Goal: Task Accomplishment & Management: Complete application form

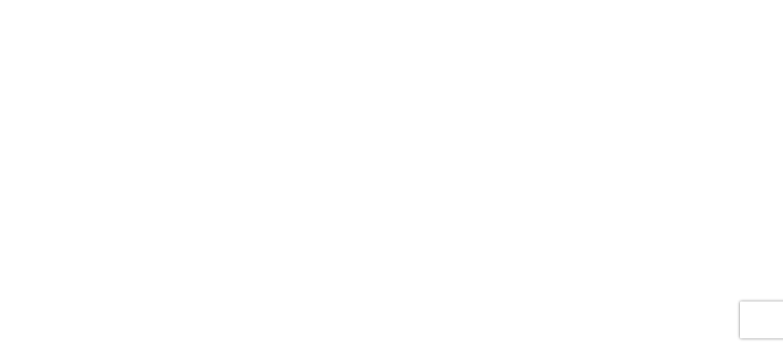
select select "FULL"
select select "LBS"
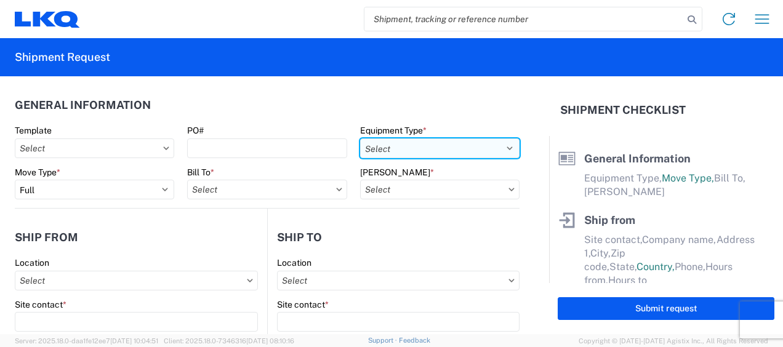
click at [500, 147] on select "Select 53’ Dry Van Flatbed Dropdeck (van) Lowboy (flatbed) Rail" at bounding box center [439, 148] width 159 height 20
select select "STDV"
click at [360, 138] on select "Select 53’ Dry Van Flatbed Dropdeck (van) Lowboy (flatbed) Rail" at bounding box center [439, 148] width 159 height 20
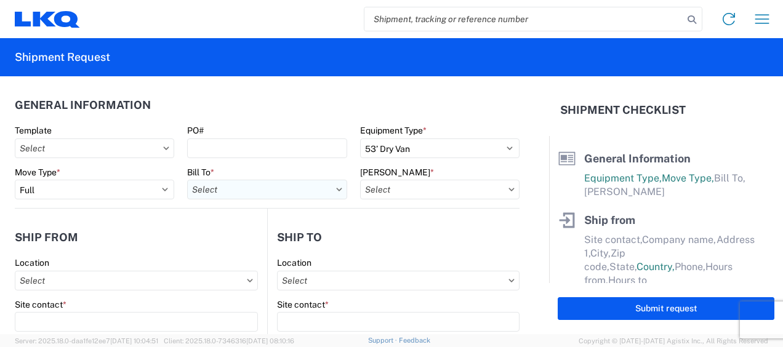
click at [228, 194] on input "Bill To *" at bounding box center [266, 190] width 159 height 20
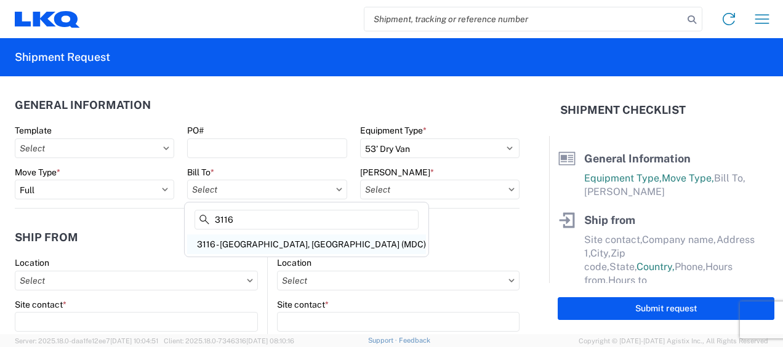
type input "3116"
click at [246, 243] on div "3116 - [GEOGRAPHIC_DATA], [GEOGRAPHIC_DATA] (MDC)" at bounding box center [306, 244] width 239 height 20
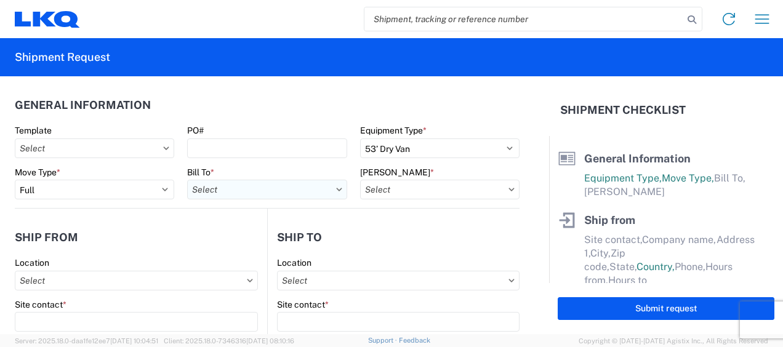
type input "3116 - [GEOGRAPHIC_DATA], [GEOGRAPHIC_DATA] (MDC)"
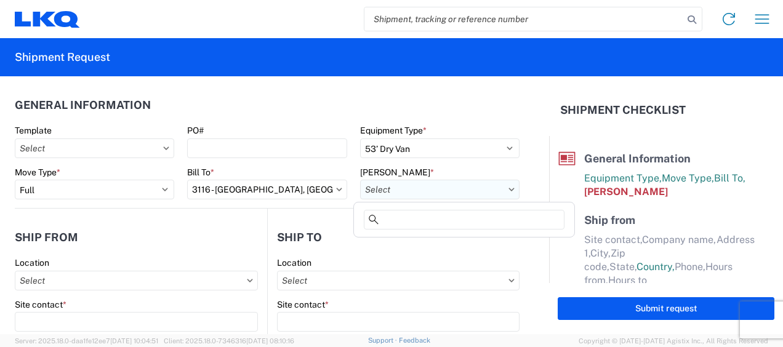
click at [380, 188] on input "Bill Code *" at bounding box center [439, 190] width 159 height 20
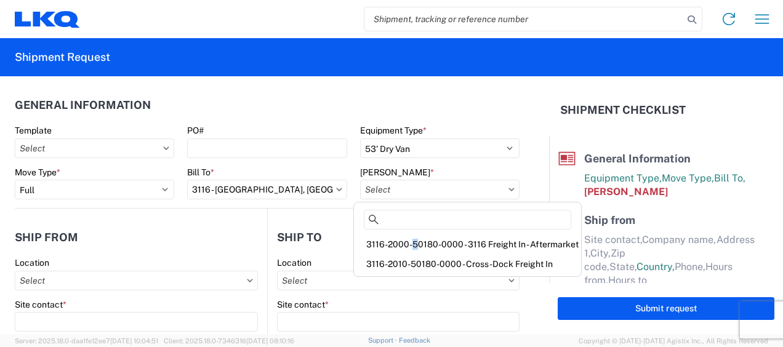
click at [410, 242] on div "3116-2000-50180-0000 - 3116 Freight In - Aftermarket" at bounding box center [467, 244] width 222 height 20
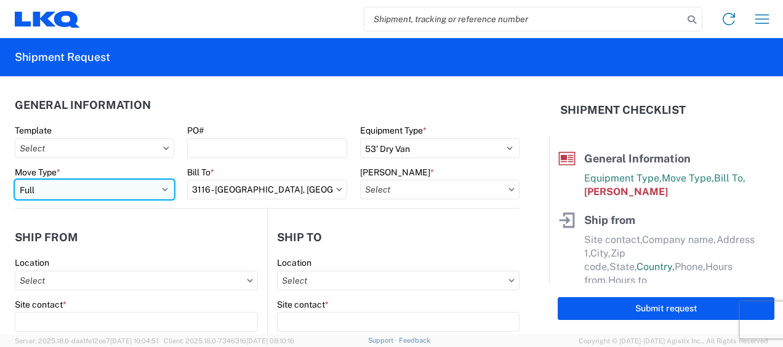
click at [162, 187] on select "Select Full Partial TL" at bounding box center [94, 190] width 159 height 20
select select "PARTIAL_TL"
click at [15, 180] on select "Select Full Partial TL" at bounding box center [94, 190] width 159 height 20
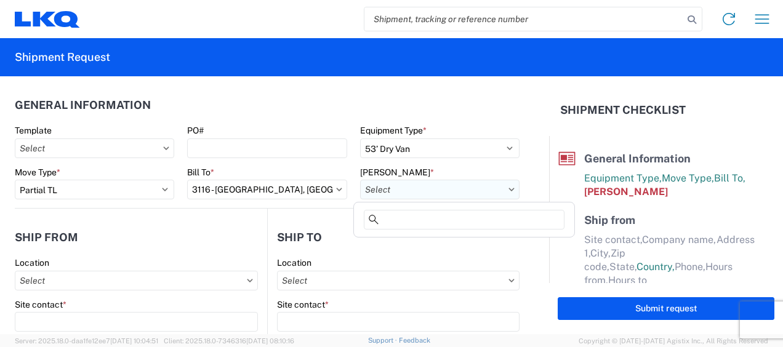
click at [460, 188] on input "Bill Code *" at bounding box center [439, 190] width 159 height 20
click at [399, 219] on input at bounding box center [464, 220] width 201 height 20
type input "3116-2000-50180-0000 - 3116 Freight In - Aftermarket"
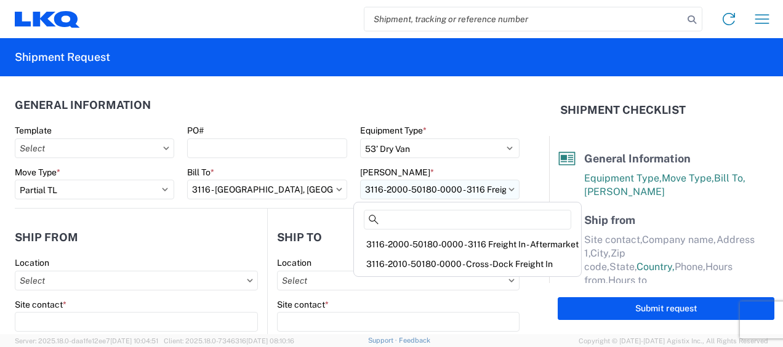
click at [401, 185] on input "3116-2000-50180-0000 - 3116 Freight In - Aftermarket" at bounding box center [439, 190] width 159 height 20
click at [439, 241] on div "3116-2000-50180-0000 - 3116 Freight In - Aftermarket" at bounding box center [467, 244] width 222 height 20
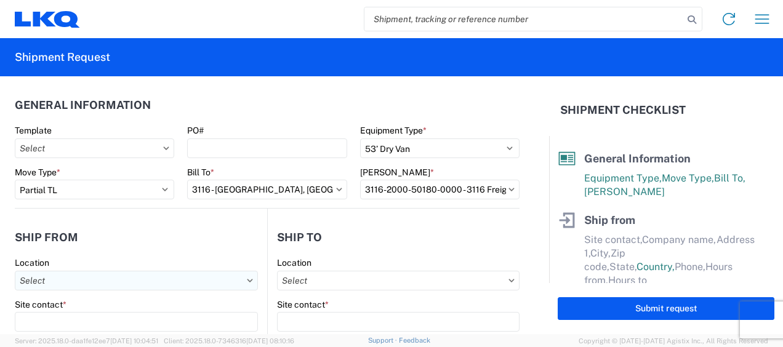
click at [54, 282] on input "Location" at bounding box center [136, 281] width 243 height 20
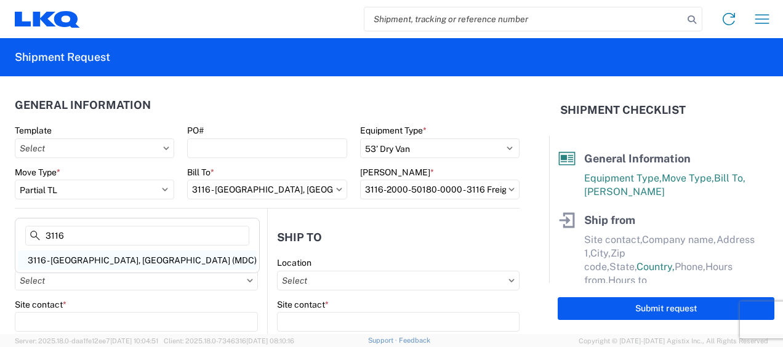
type input "3116"
click at [79, 260] on div "3116 - [GEOGRAPHIC_DATA], [GEOGRAPHIC_DATA] (MDC)" at bounding box center [137, 260] width 239 height 20
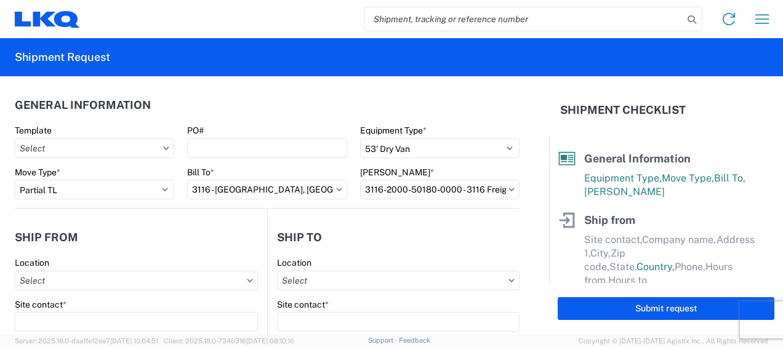
type input "3116 - [GEOGRAPHIC_DATA], [GEOGRAPHIC_DATA] (MDC)"
type input "[DEMOGRAPHIC_DATA][PERSON_NAME]"
type input "LKQ Corporation"
type input "[STREET_ADDRESS]"
type input "[GEOGRAPHIC_DATA]"
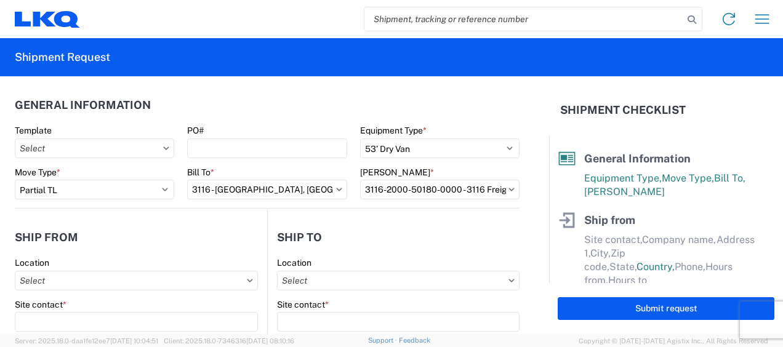
type input "49508"
select select "MI"
select select "US"
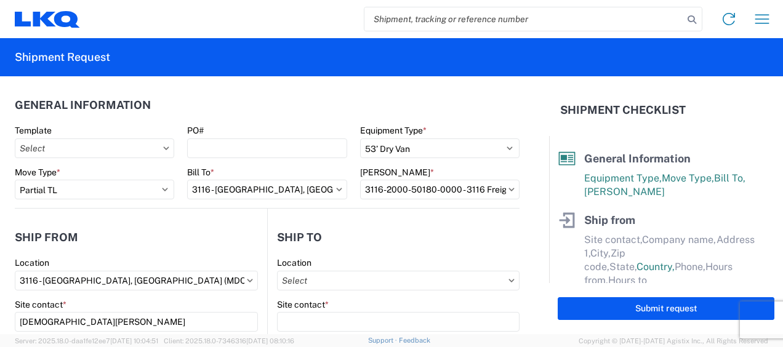
type input "[PERSON_NAME][EMAIL_ADDRESS][DOMAIN_NAME]"
type input "[PHONE_NUMBER]"
type input "06:00"
type input "13:00"
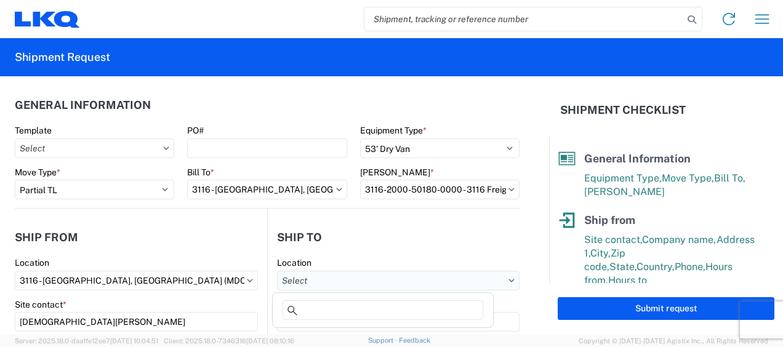
click at [294, 274] on input "Location" at bounding box center [398, 281] width 242 height 20
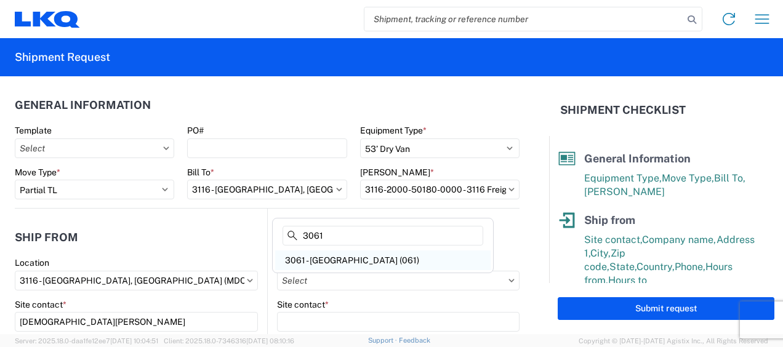
type input "3061"
click at [345, 261] on div "3061 - [GEOGRAPHIC_DATA] (061)" at bounding box center [382, 260] width 215 height 20
type input "3061 - [GEOGRAPHIC_DATA] (061)"
type input "LKQ Corporation"
type input "[STREET_ADDRESS][PERSON_NAME][PERSON_NAME]"
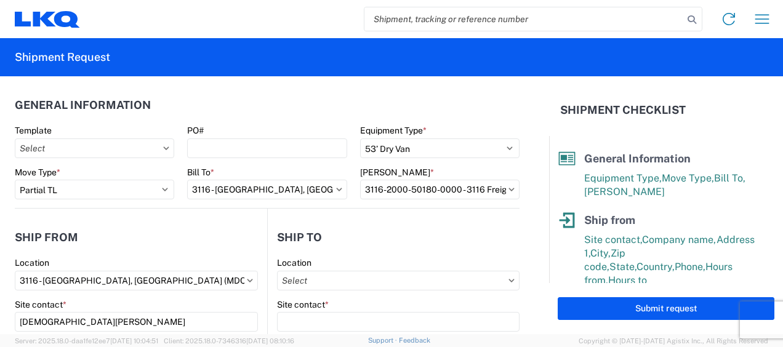
type input "Taunton"
type input "02780"
select select "US"
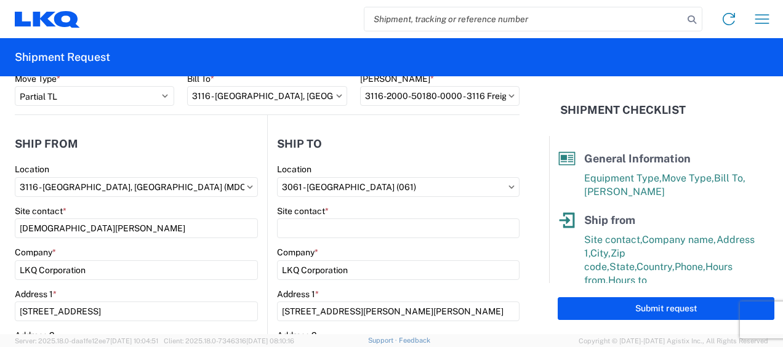
scroll to position [185, 0]
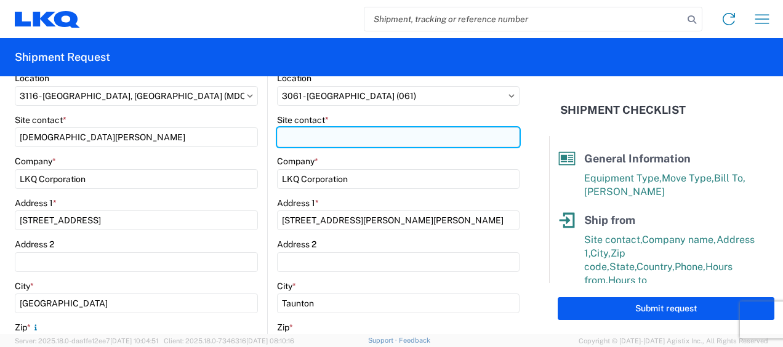
click at [299, 142] on input "Site contact *" at bounding box center [398, 137] width 242 height 20
type input "Receiving"
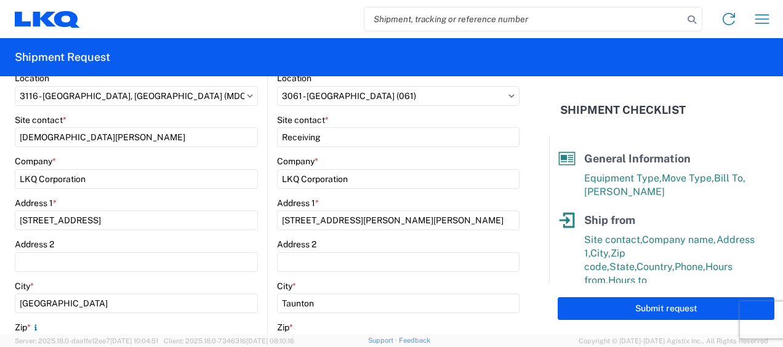
click at [225, 112] on agx-form-control-wrapper-v2 "Location 3116 - Grand Rapids, MI (MDC)" at bounding box center [136, 94] width 243 height 42
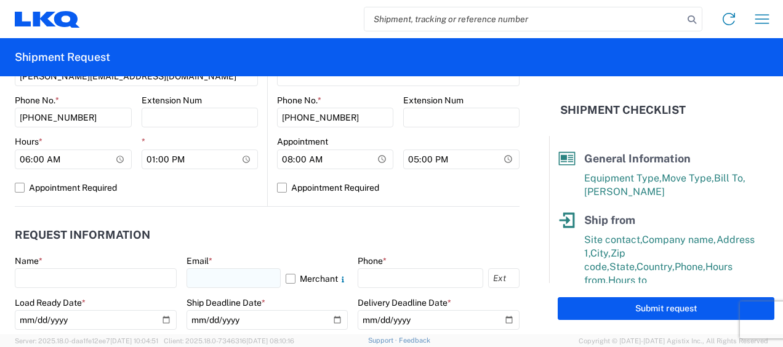
scroll to position [554, 0]
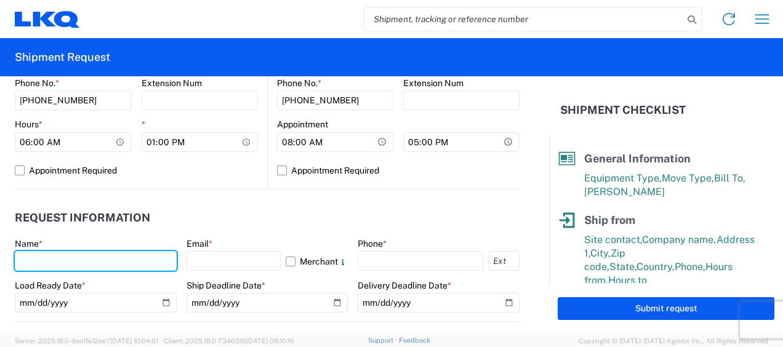
click at [28, 260] on input "text" at bounding box center [96, 261] width 162 height 20
type input "[DEMOGRAPHIC_DATA][PERSON_NAME]"
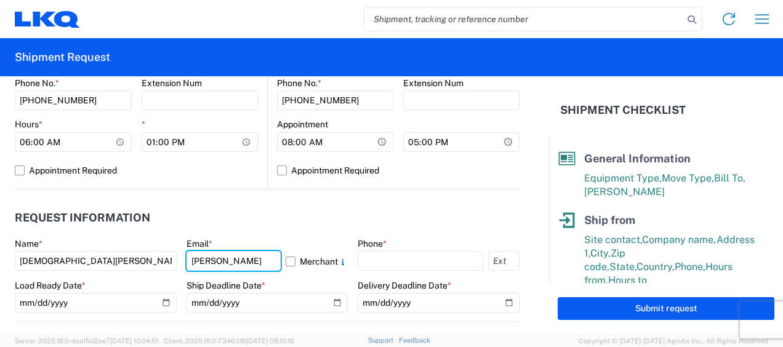
type input "[PERSON_NAME][EMAIL_ADDRESS][DOMAIN_NAME]"
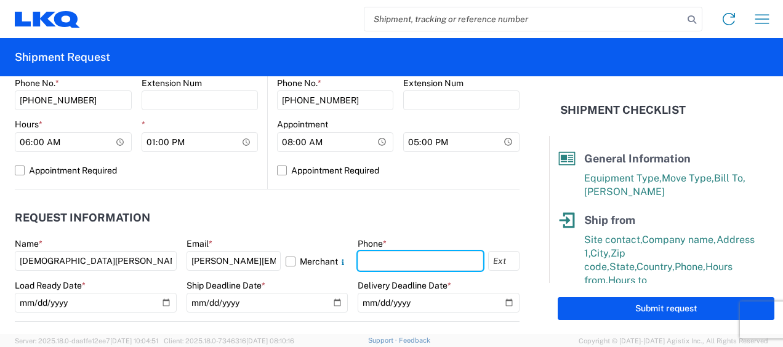
type input "6167541500"
click at [177, 193] on agx-request-info "Request Information Name * Kristen Lund Email * klund@lkqcorp.com Merchant Phon…" at bounding box center [267, 256] width 505 height 132
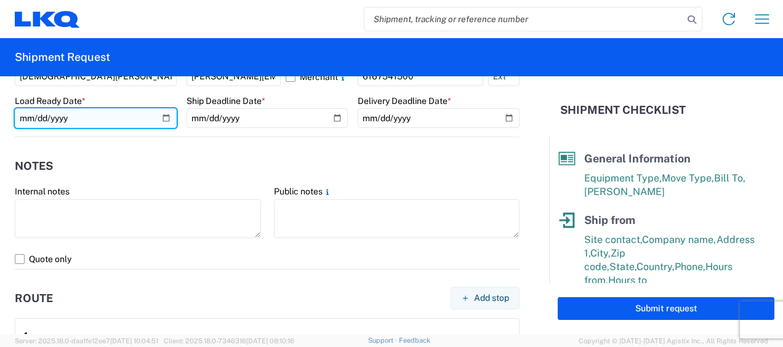
click at [162, 114] on input "date" at bounding box center [96, 118] width 162 height 20
type input "2025-09-05"
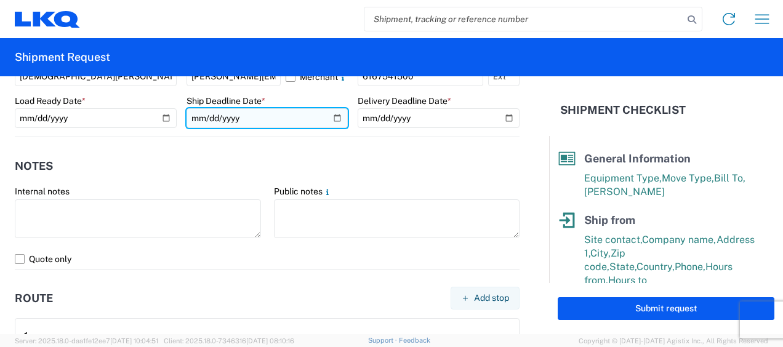
click at [330, 116] on input "date" at bounding box center [267, 118] width 162 height 20
type input "2025-09-05"
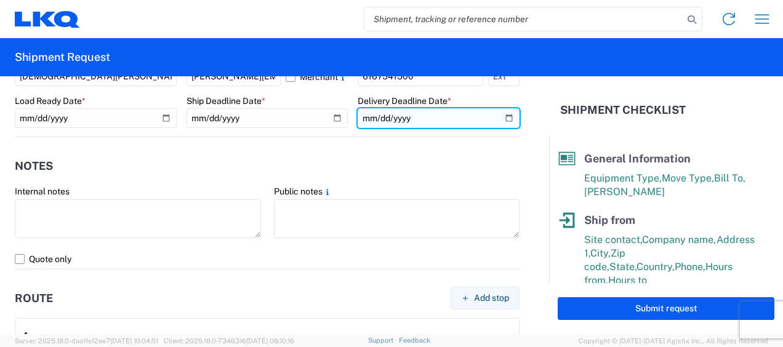
click at [498, 115] on input "date" at bounding box center [438, 118] width 162 height 20
type input "2025-09-10"
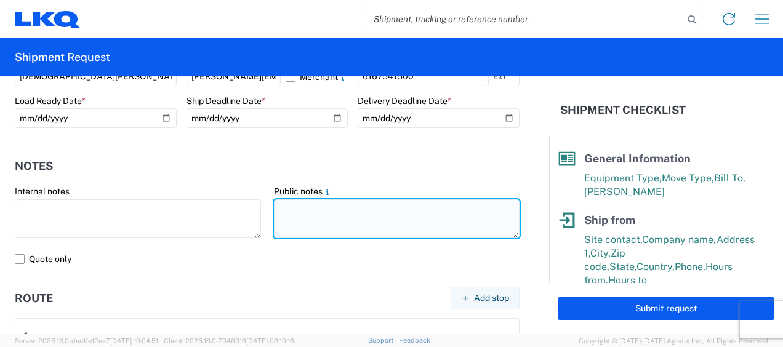
click at [287, 207] on textarea at bounding box center [397, 218] width 246 height 39
drag, startPoint x: 271, startPoint y: 210, endPoint x: 508, endPoint y: 218, distance: 237.0
click at [508, 218] on textarea "061- [GEOGRAPHIC_DATA] 8 skids 11407430/7990/8535/8661/9112" at bounding box center [397, 218] width 246 height 39
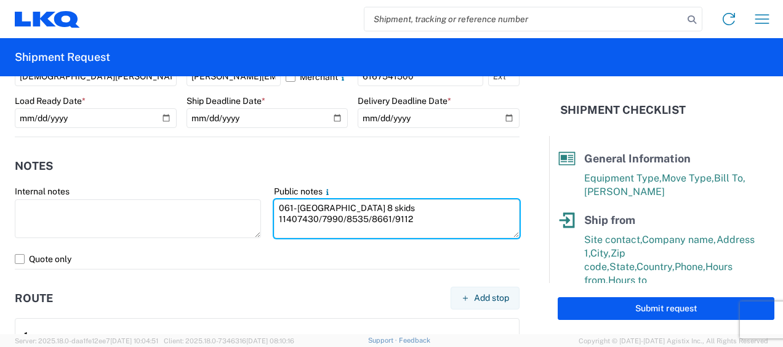
type textarea "061- [GEOGRAPHIC_DATA] 8 skids 11407430/7990/8535/8661/9112"
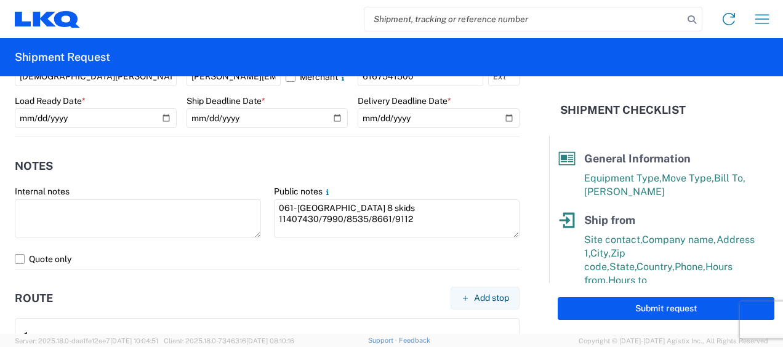
click at [327, 160] on header "Notes" at bounding box center [267, 166] width 505 height 28
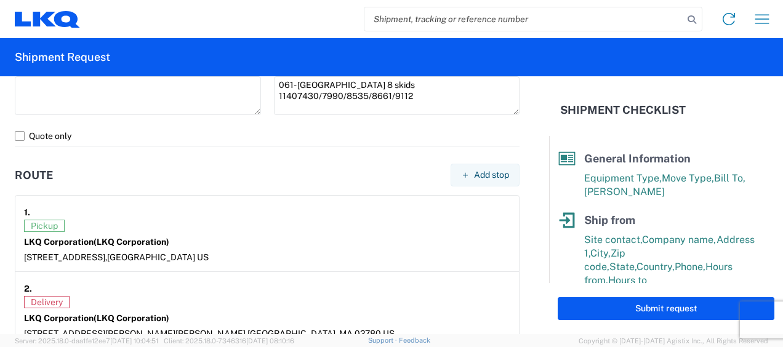
scroll to position [1046, 0]
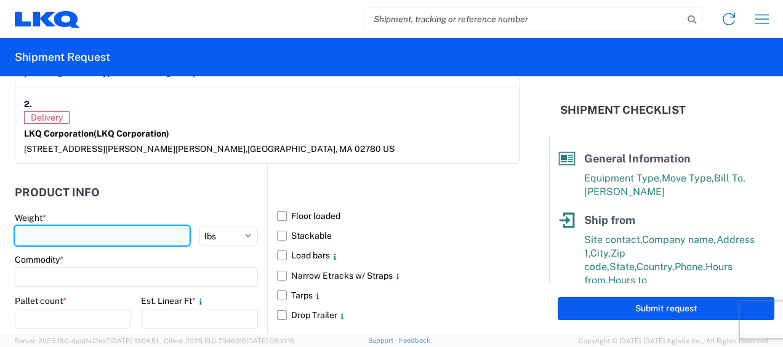
click at [39, 226] on input "number" at bounding box center [102, 236] width 175 height 20
type input "3056"
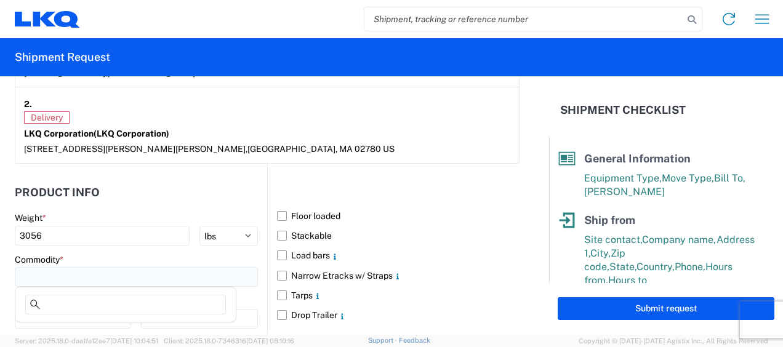
click at [48, 270] on input at bounding box center [136, 277] width 243 height 20
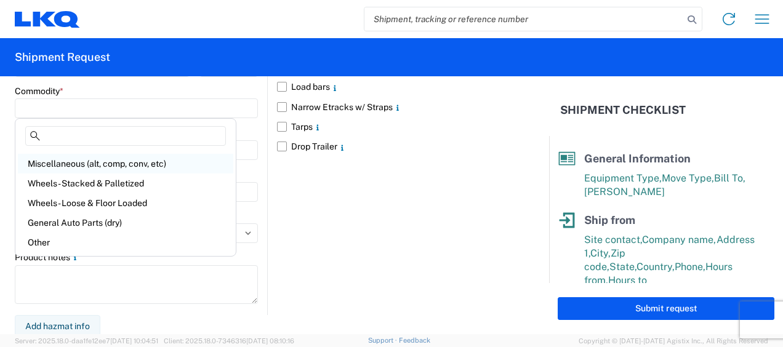
scroll to position [62, 0]
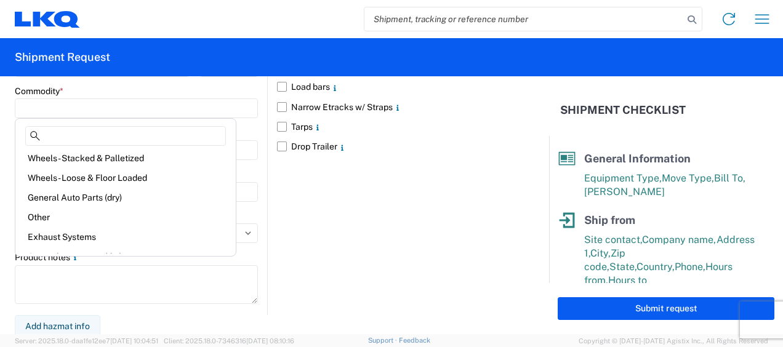
click at [108, 197] on div "General Auto Parts (dry)" at bounding box center [125, 198] width 215 height 20
type input "General Auto Parts (dry)"
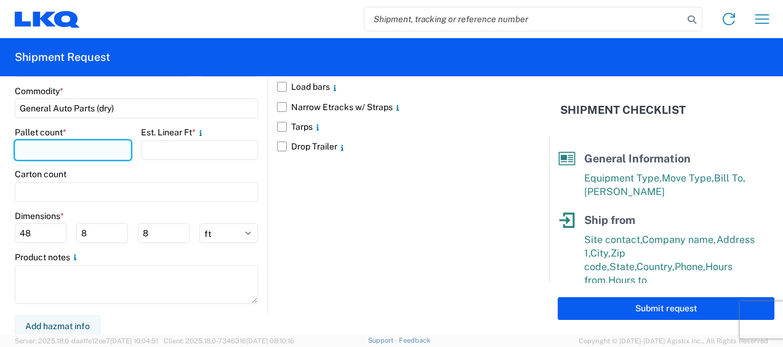
click at [30, 149] on input "number" at bounding box center [73, 150] width 116 height 20
type input "8"
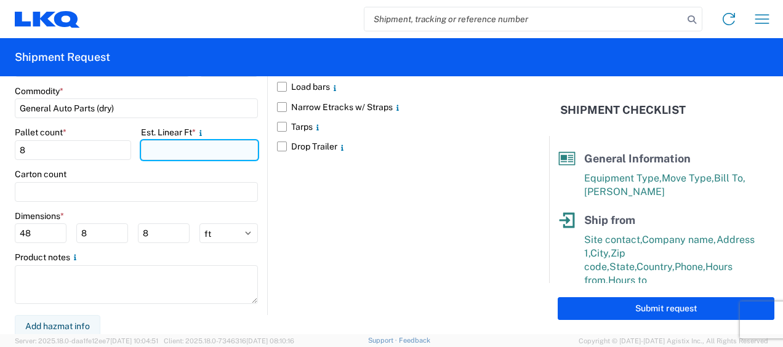
click at [159, 144] on input "number" at bounding box center [199, 150] width 116 height 20
type input "20"
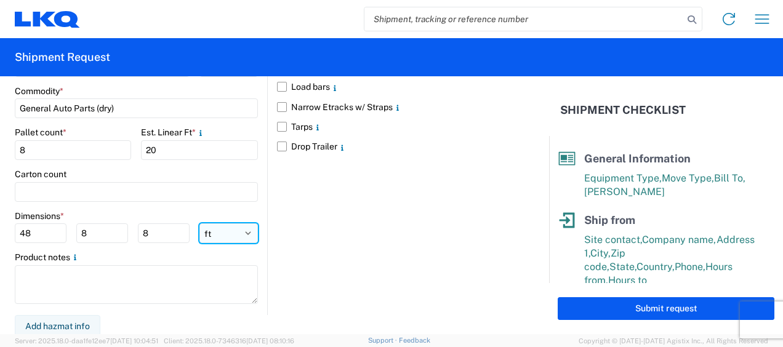
click at [215, 229] on select "ft in cm" at bounding box center [228, 233] width 58 height 20
select select "IN"
click at [199, 223] on select "ft in cm" at bounding box center [228, 233] width 58 height 20
type input "576"
type input "96"
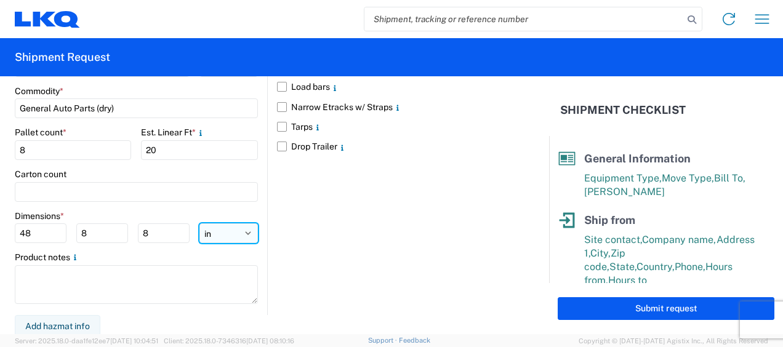
type input "96"
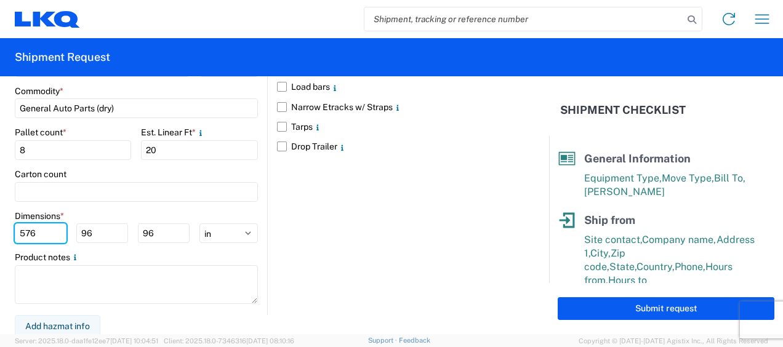
drag, startPoint x: 43, startPoint y: 227, endPoint x: 0, endPoint y: 222, distance: 43.4
click at [0, 223] on html "Home Shipment request Shipment tracking Shipment Request General Information Te…" at bounding box center [391, 173] width 783 height 347
type input "77"
type input "47"
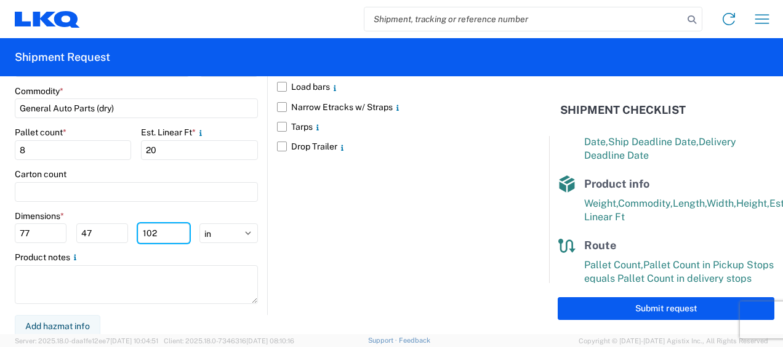
scroll to position [276, 0]
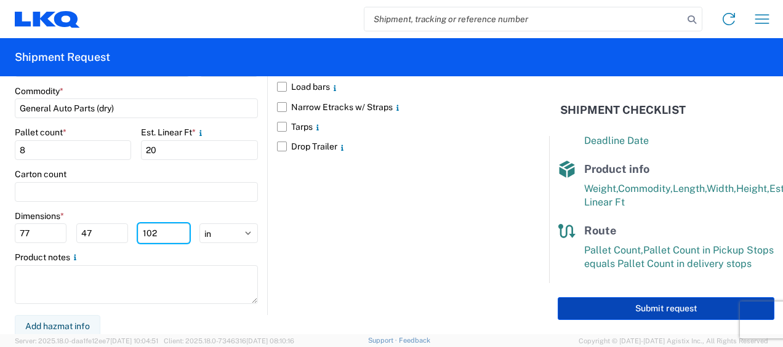
type input "102"
click at [681, 312] on button "Submit request" at bounding box center [665, 308] width 217 height 23
select select "US"
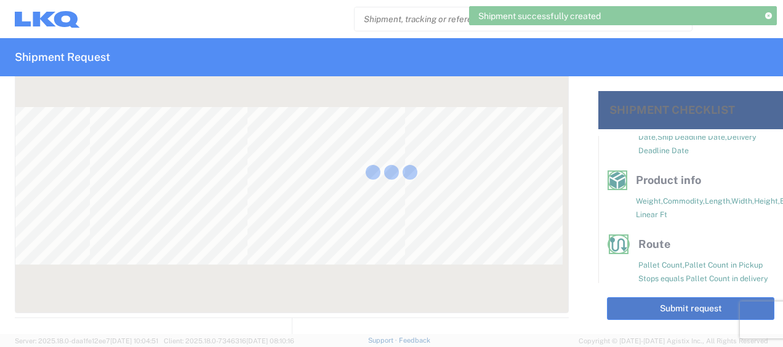
scroll to position [276, 0]
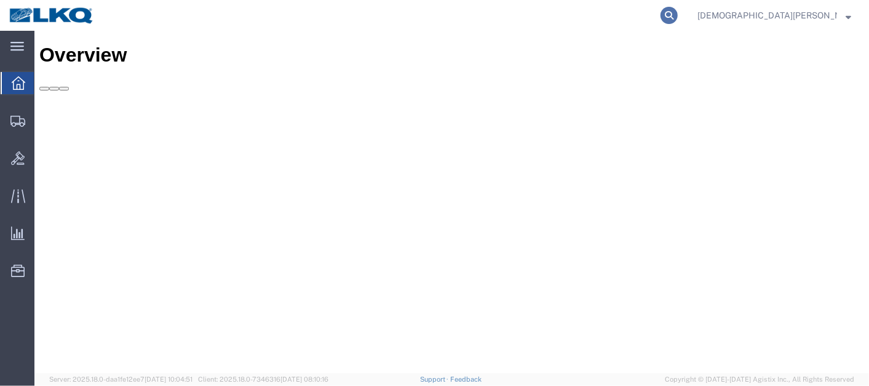
click at [678, 10] on icon at bounding box center [669, 15] width 17 height 17
click at [513, 20] on input "search" at bounding box center [474, 16] width 374 height 30
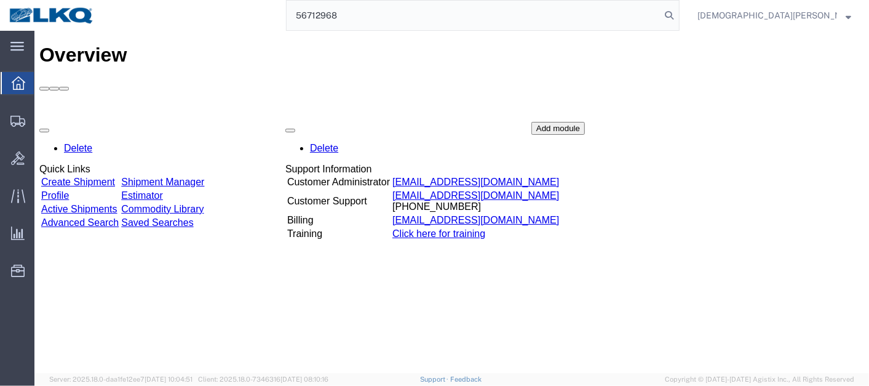
type input "56712968"
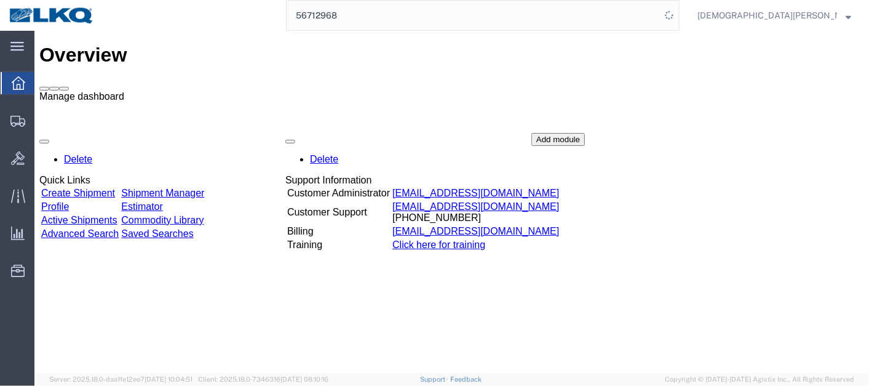
click at [63, 88] on span at bounding box center [63, 88] width 0 height 0
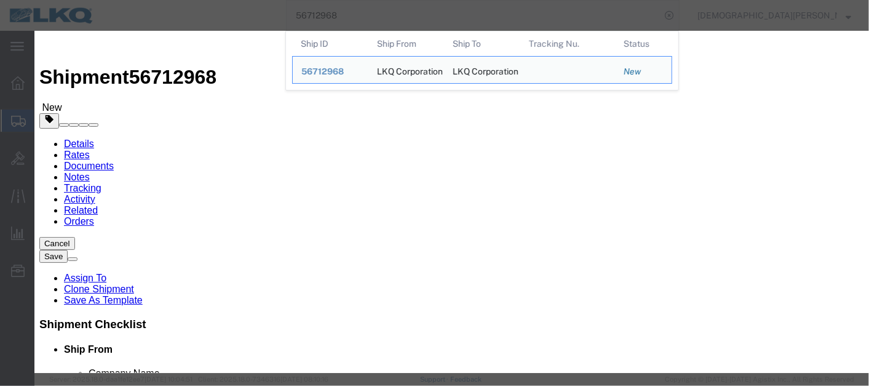
select select "27850"
select select "27784"
click button "Close"
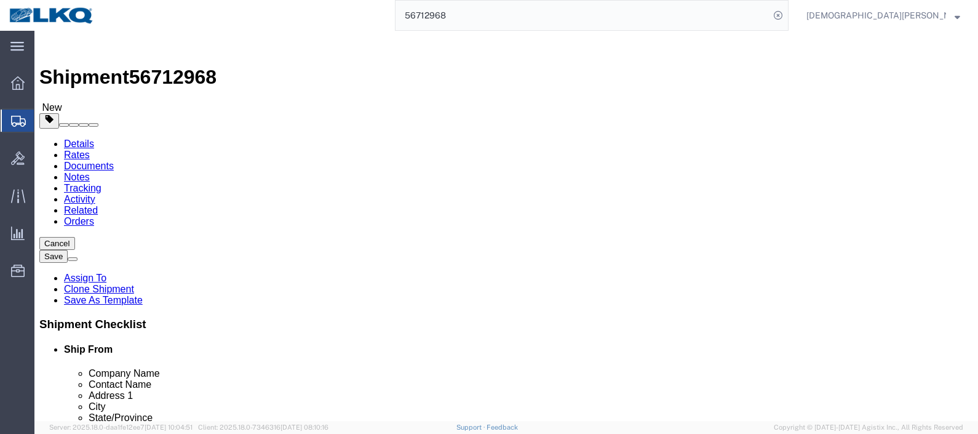
drag, startPoint x: 756, startPoint y: 0, endPoint x: 599, endPoint y: 32, distance: 160.1
click ul "Details Rates Documents Notes Tracking Activity Related Orders"
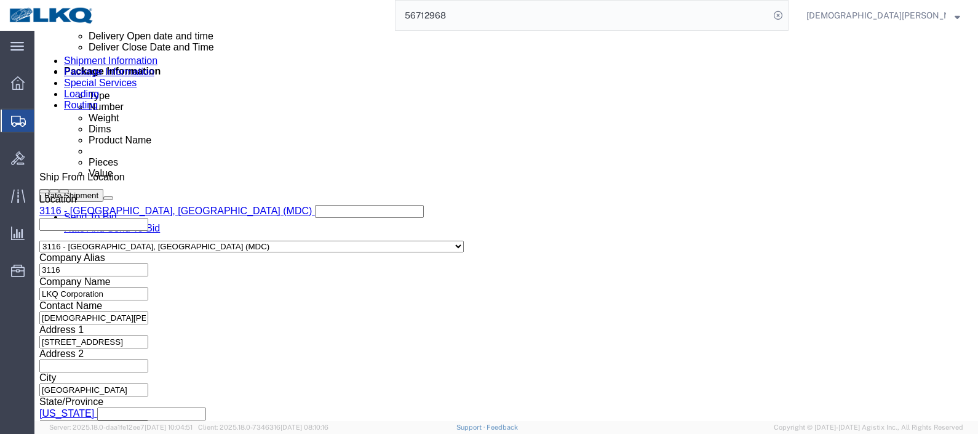
scroll to position [692, 0]
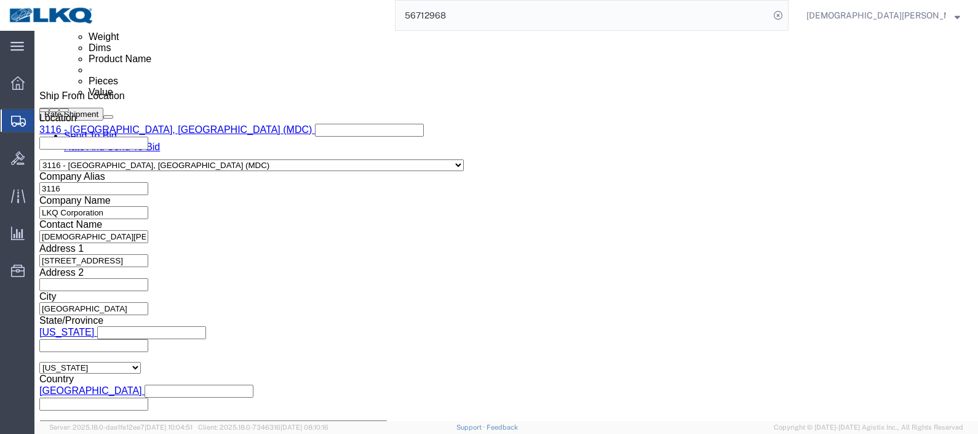
click div
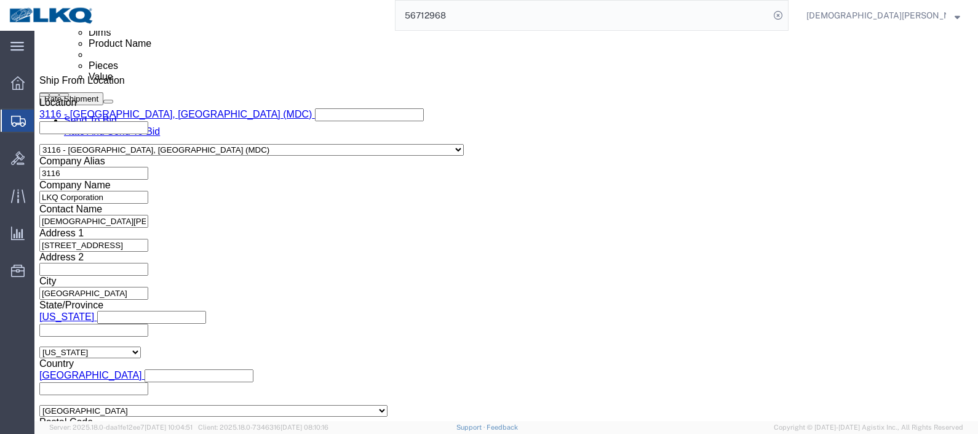
click input "5:00 AM"
type input "5:00 PM"
click button "Apply"
click link "Send To Bid"
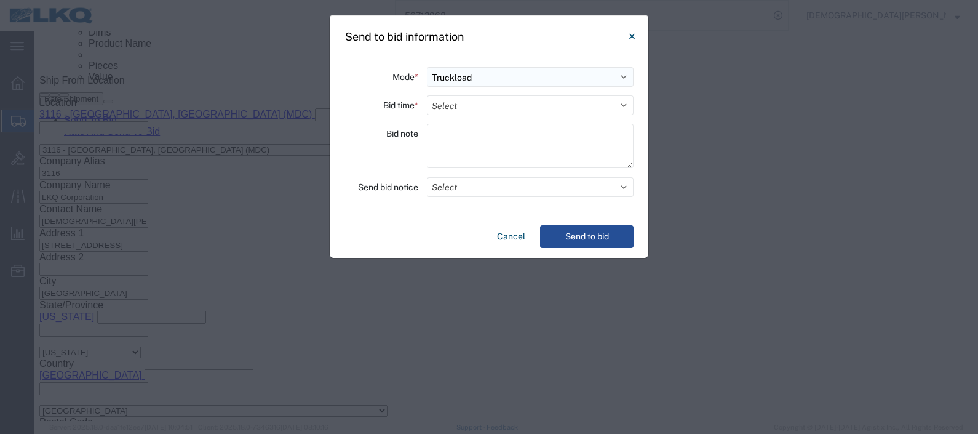
click at [625, 76] on select "Select Small Parcel Truckload Air Rail Less than Truckload Ocean Freight Multi-…" at bounding box center [530, 77] width 207 height 20
select select "LTL"
click at [427, 67] on select "Select Small Parcel Truckload Air Rail Less than Truckload Ocean Freight Multi-…" at bounding box center [530, 77] width 207 height 20
click at [625, 106] on select "Select 30 Min (Rush) 1 Hour (Rush) 2 Hours (Rush) 4 Hours (Rush) 8 Hours (Rush)…" at bounding box center [530, 105] width 207 height 20
select select "8"
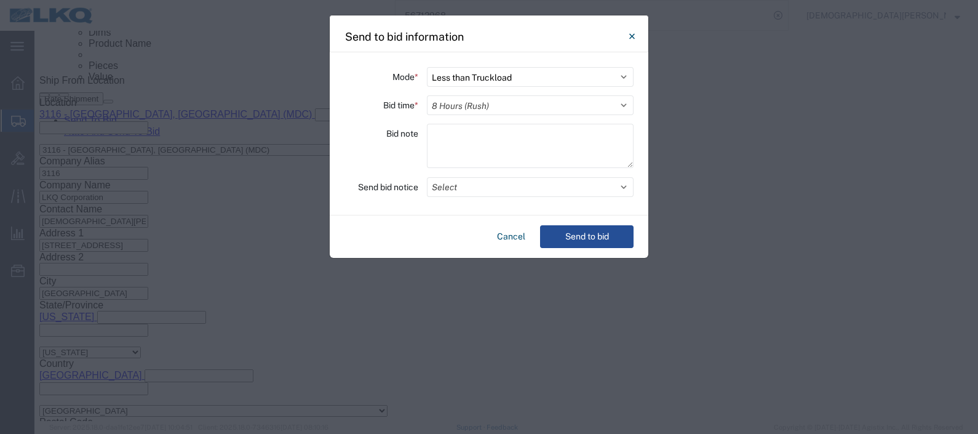
click at [427, 95] on select "Select 30 Min (Rush) 1 Hour (Rush) 2 Hours (Rush) 4 Hours (Rush) 8 Hours (Rush)…" at bounding box center [530, 105] width 207 height 20
click at [447, 139] on textarea at bounding box center [530, 146] width 207 height 44
paste textarea "061- [GEOGRAPHIC_DATA] 8 skids 11407430/7990/8535/8661/9112"
type textarea "061- [GEOGRAPHIC_DATA] 8 skids 11407430/7990/8535/8661/9112"
click at [521, 191] on button "Select" at bounding box center [530, 187] width 207 height 20
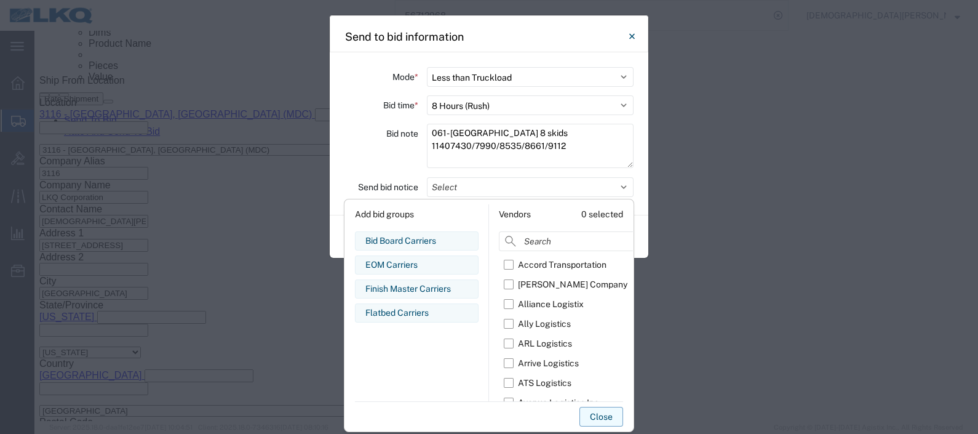
click at [610, 385] on button "Close" at bounding box center [602, 417] width 44 height 20
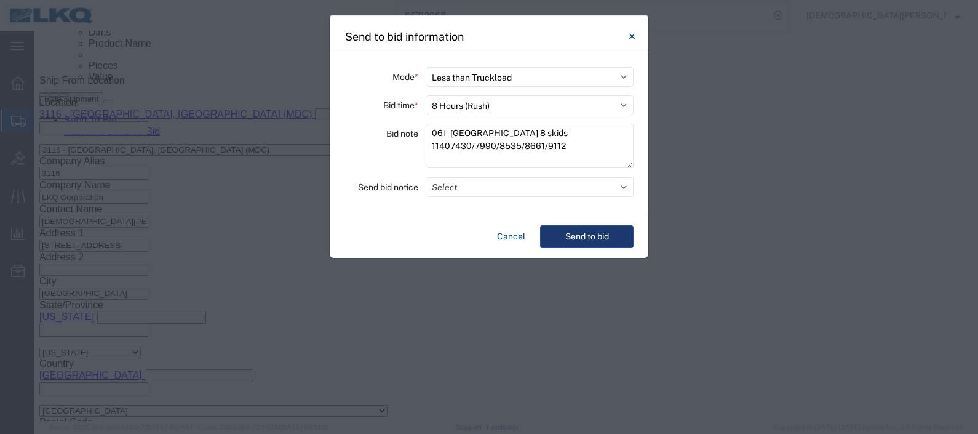
click at [591, 235] on button "Send to bid" at bounding box center [587, 236] width 94 height 23
